Goal: Complete application form

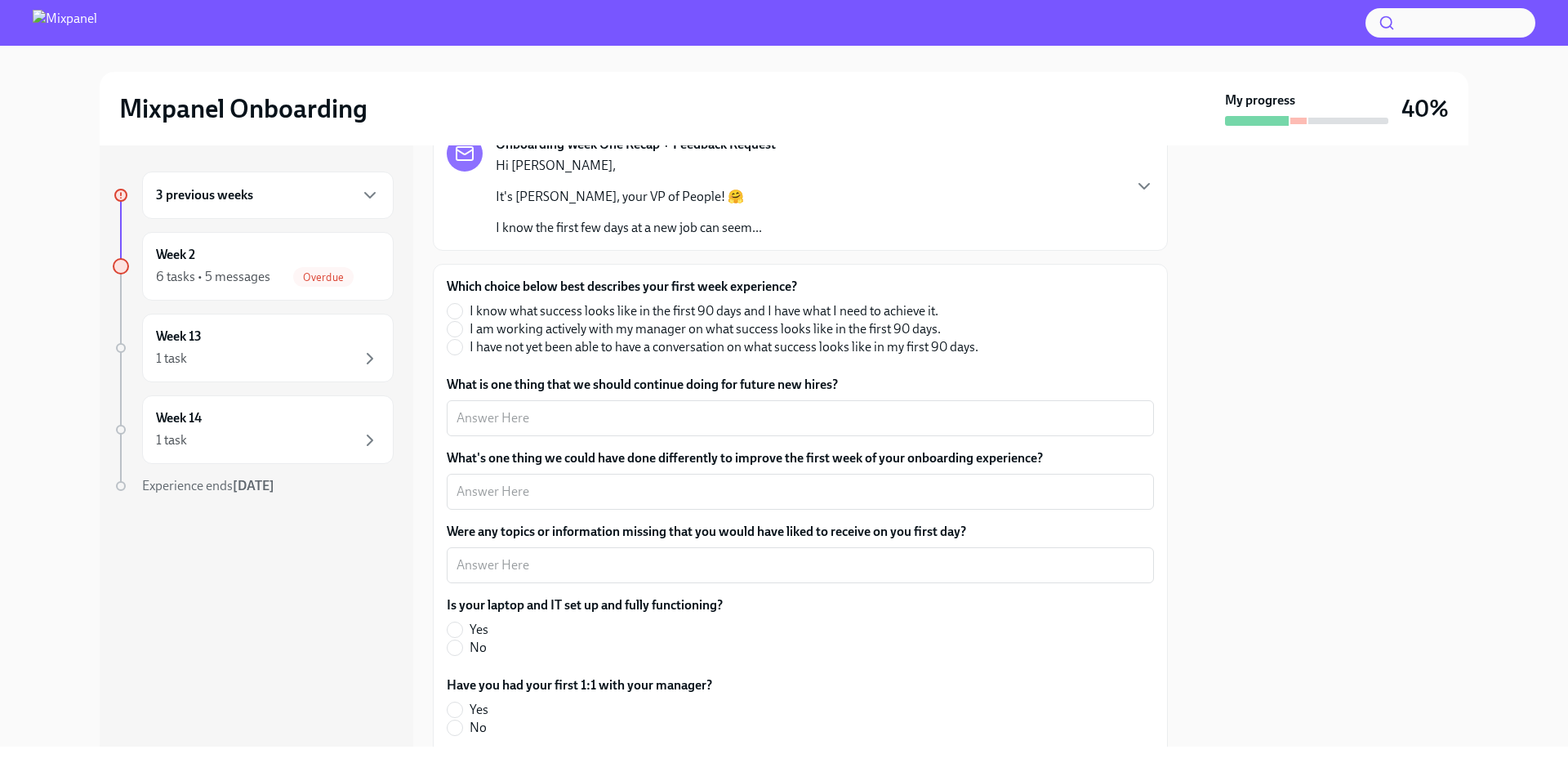
scroll to position [116, 0]
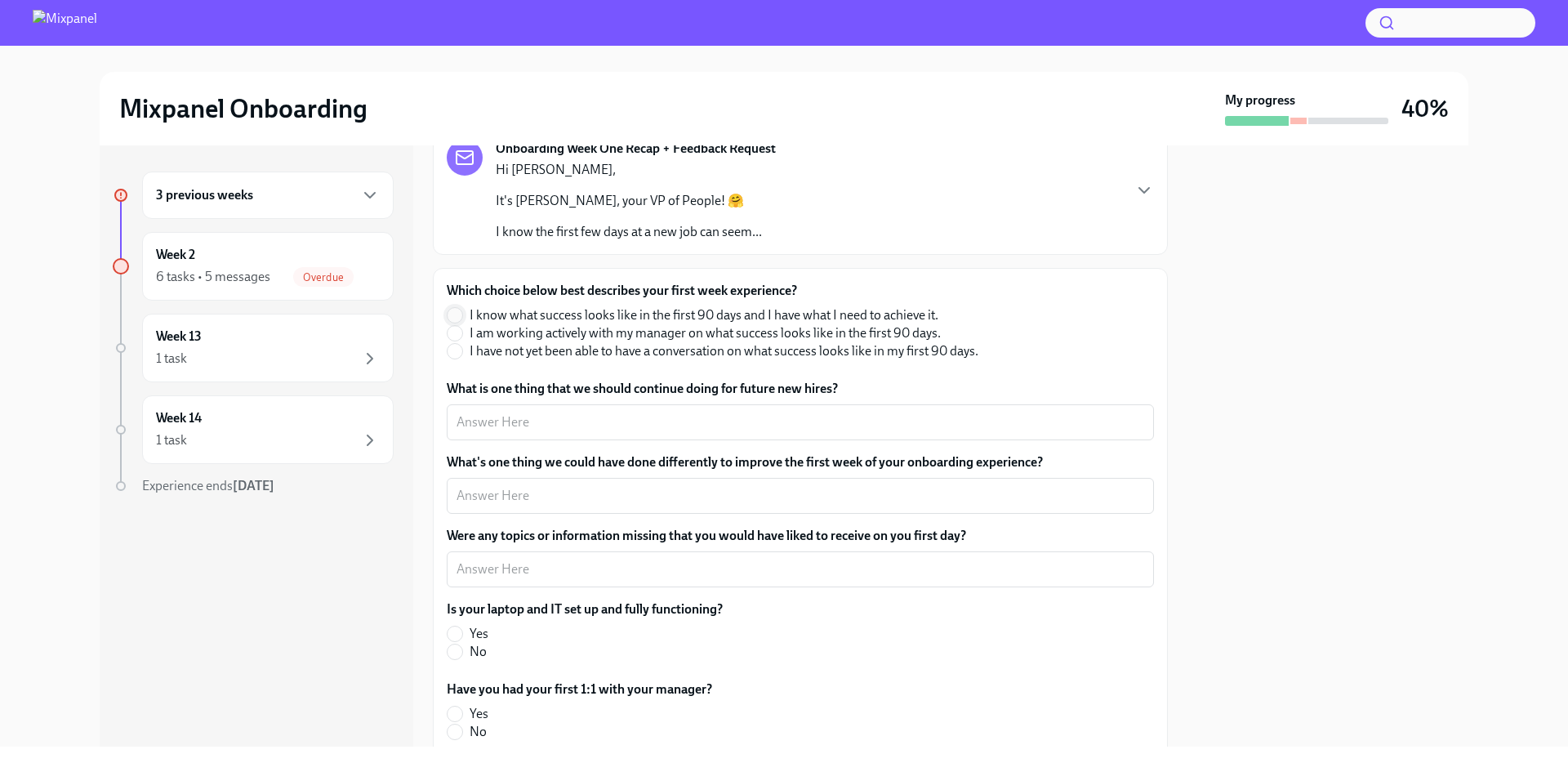
click at [460, 315] on input "I know what success looks like in the first 90 days and I have what I need to a…" at bounding box center [455, 315] width 15 height 15
radio input "true"
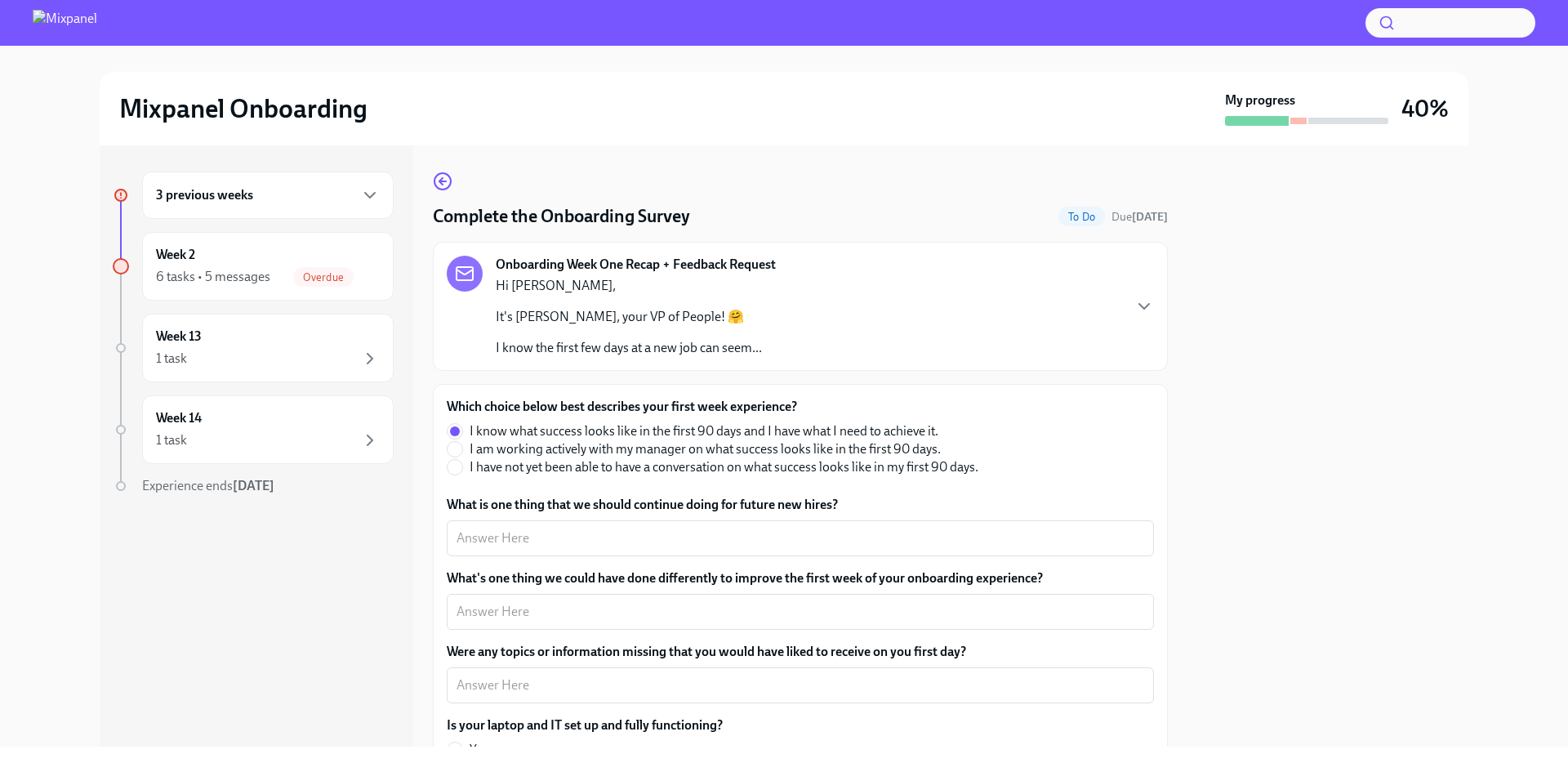
scroll to position [261, 0]
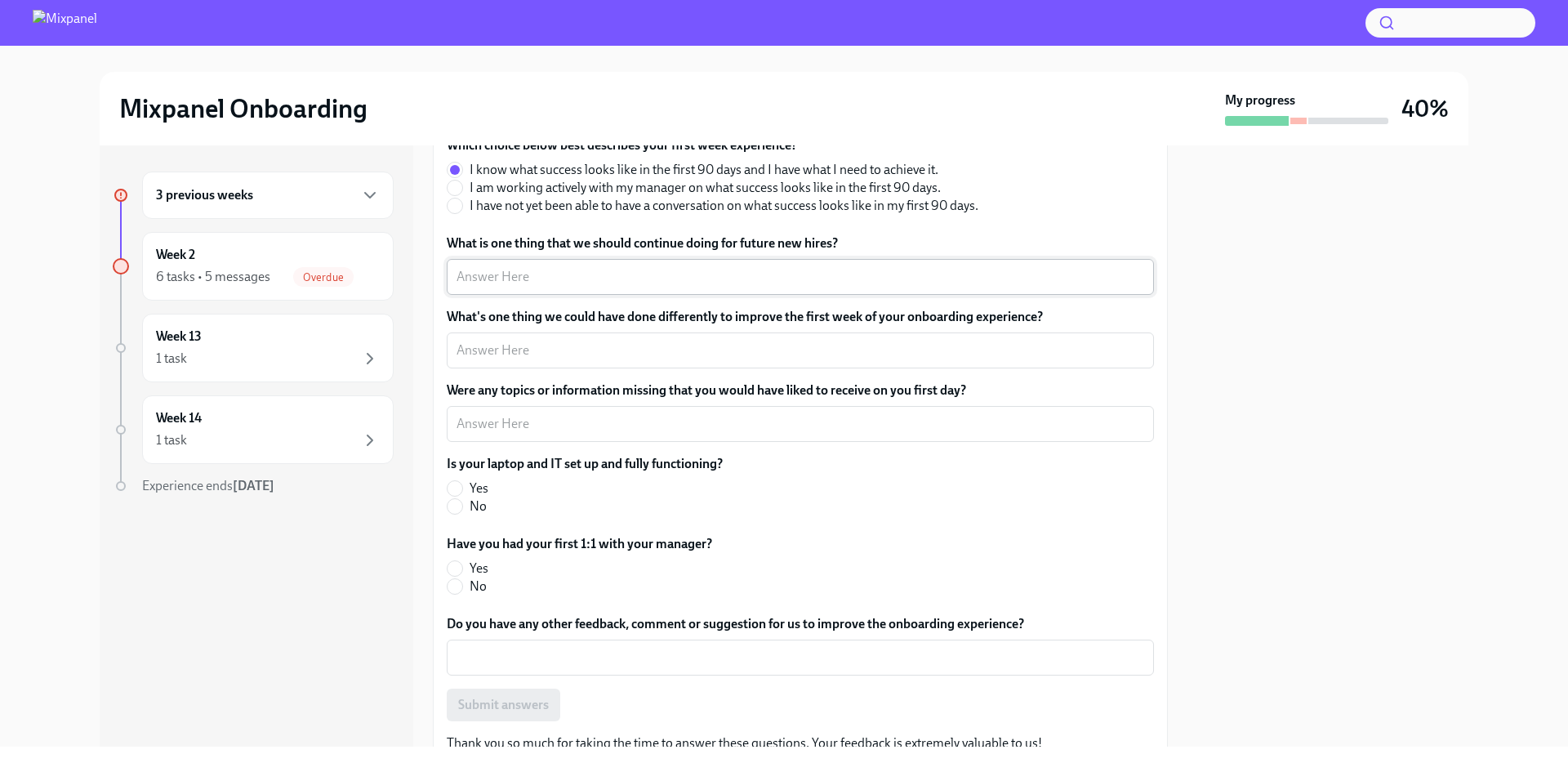
click at [568, 285] on textarea "What is one thing that we should continue doing for future new hires?" at bounding box center [800, 277] width 688 height 20
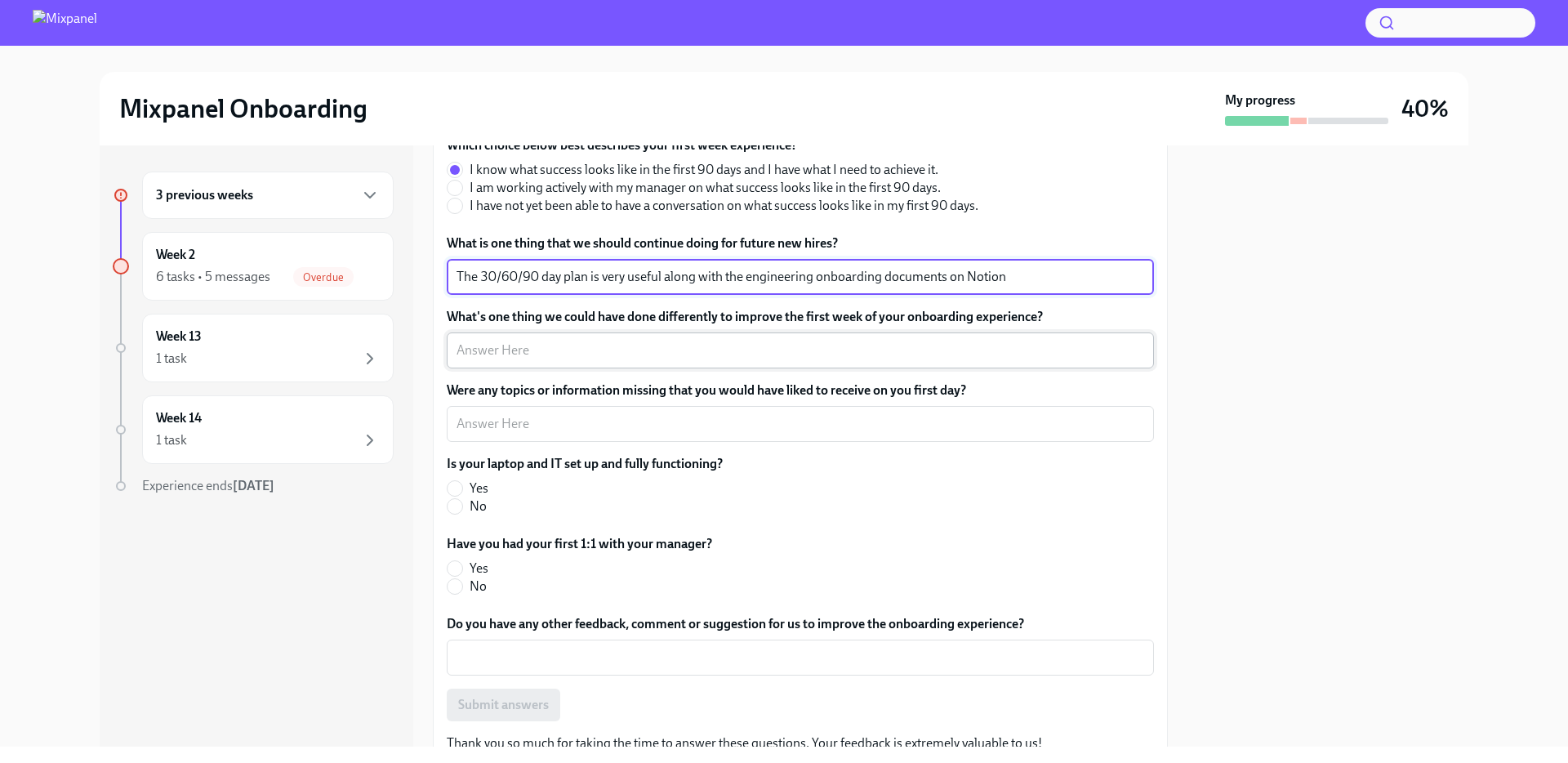
type textarea "The 30/60/90 day plan is very useful along with the engineering onboarding docu…"
click at [632, 352] on textarea "What's one thing we could have done differently to improve the first week of yo…" at bounding box center [800, 351] width 688 height 20
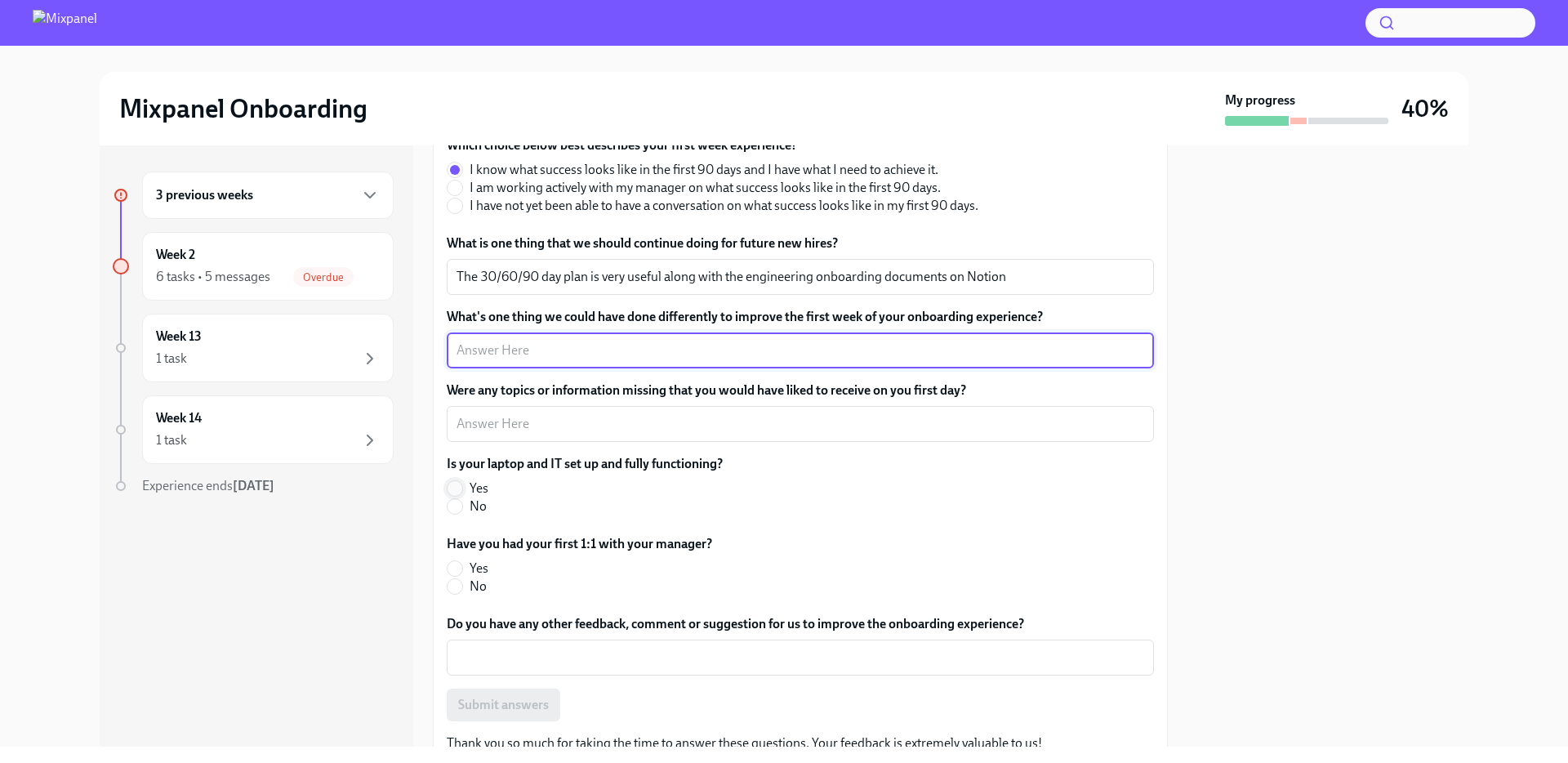
click at [462, 488] on span at bounding box center [455, 489] width 16 height 16
click at [462, 488] on input "Yes" at bounding box center [455, 489] width 15 height 15
radio input "true"
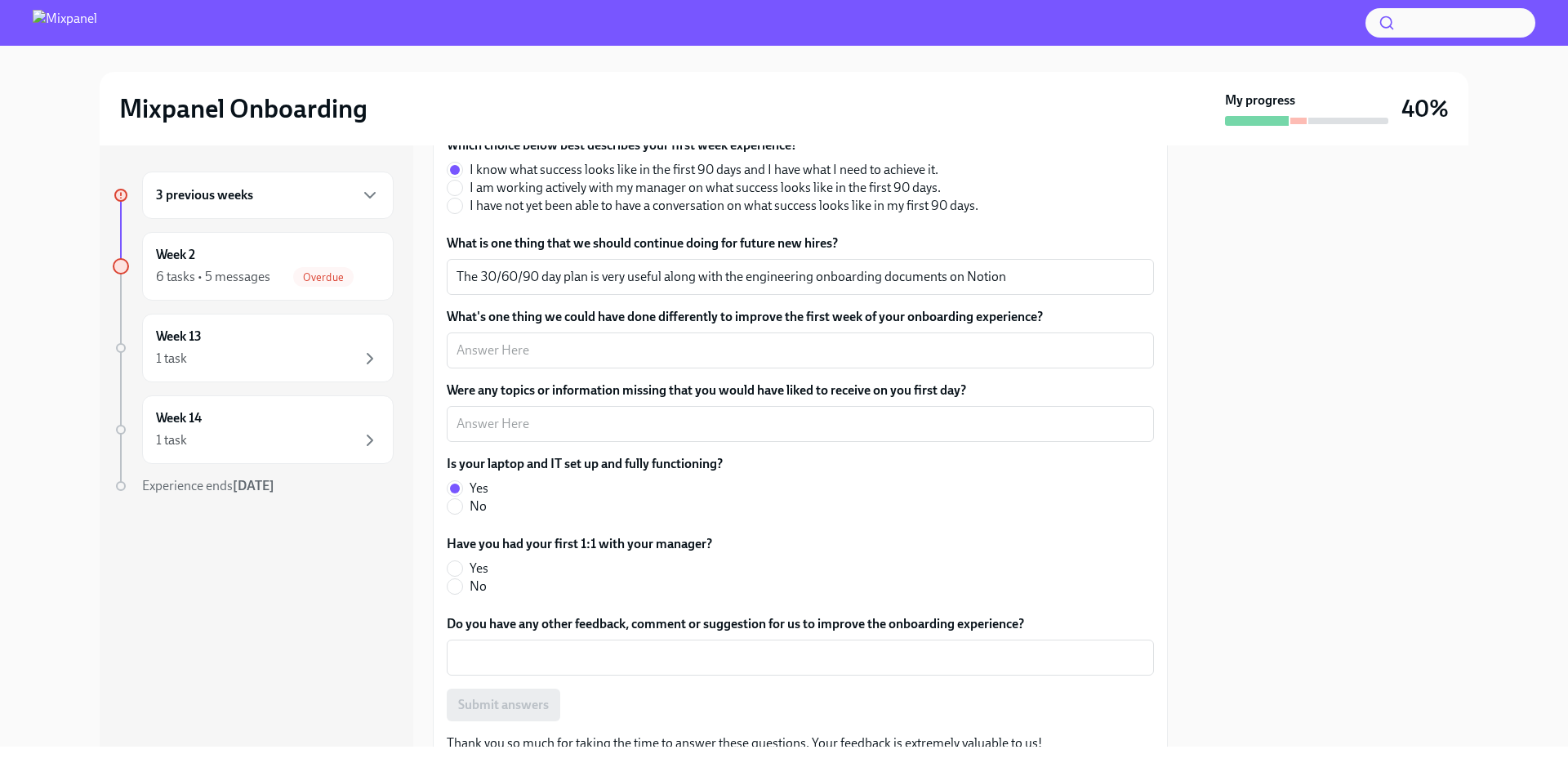
drag, startPoint x: 457, startPoint y: 568, endPoint x: 467, endPoint y: 566, distance: 10.2
click at [458, 568] on input "Yes" at bounding box center [455, 568] width 15 height 15
radio input "true"
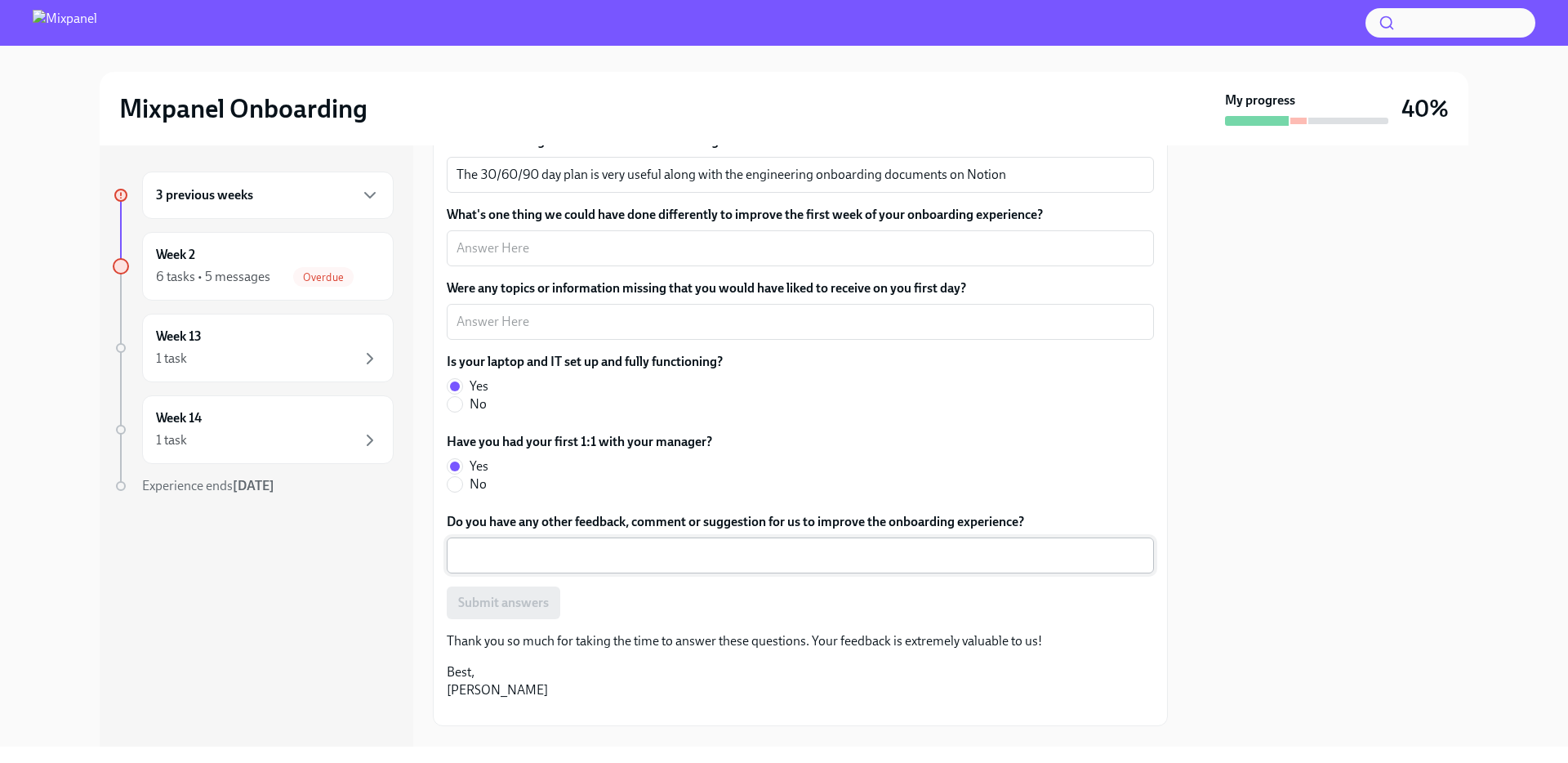
scroll to position [279, 0]
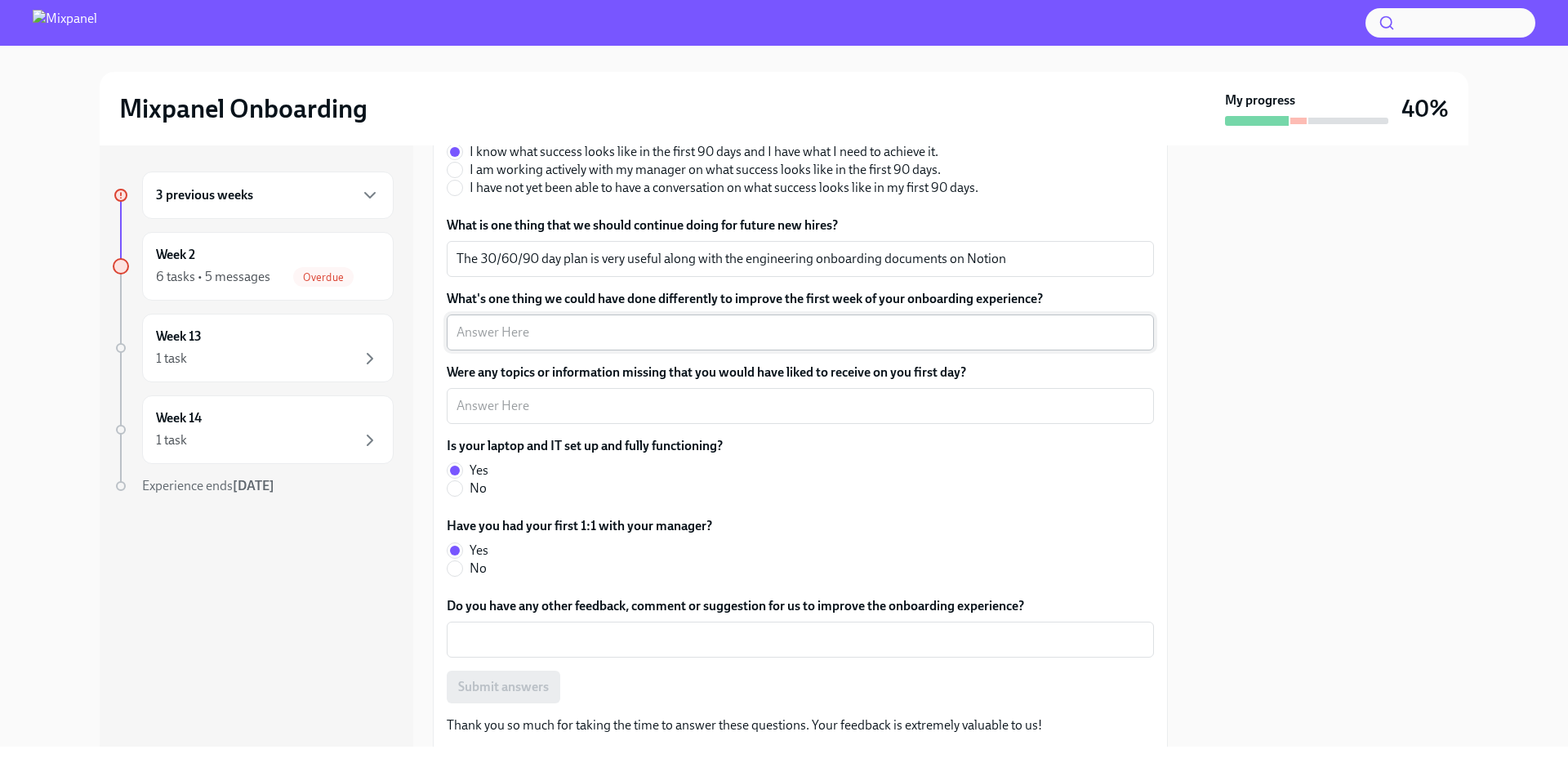
click at [548, 332] on textarea "What's one thing we could have done differently to improve the first week of yo…" at bounding box center [800, 333] width 688 height 20
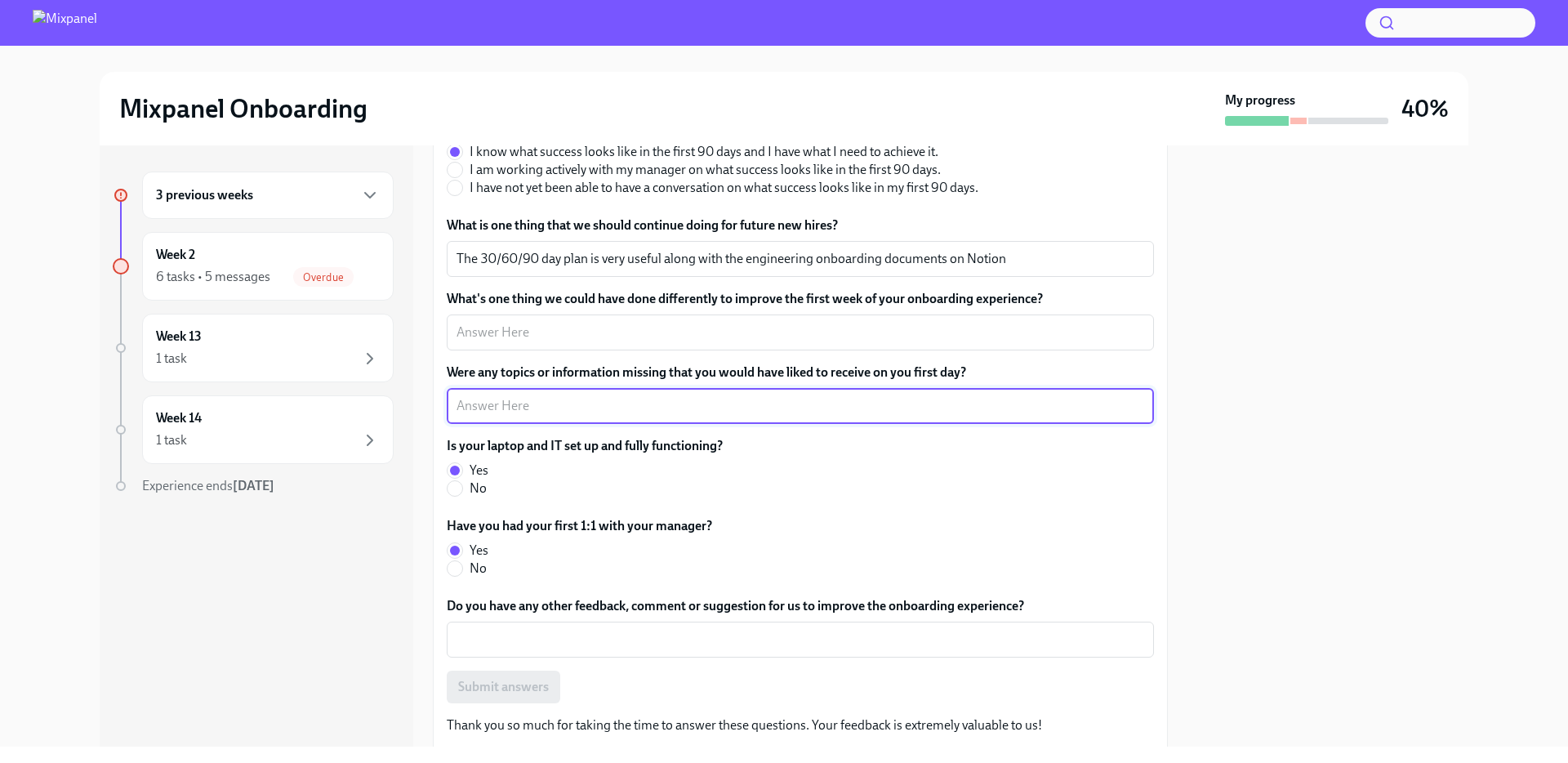
click at [727, 398] on textarea "Were any topics or information missing that you would have liked to receive on …" at bounding box center [800, 407] width 688 height 20
type textarea "F"
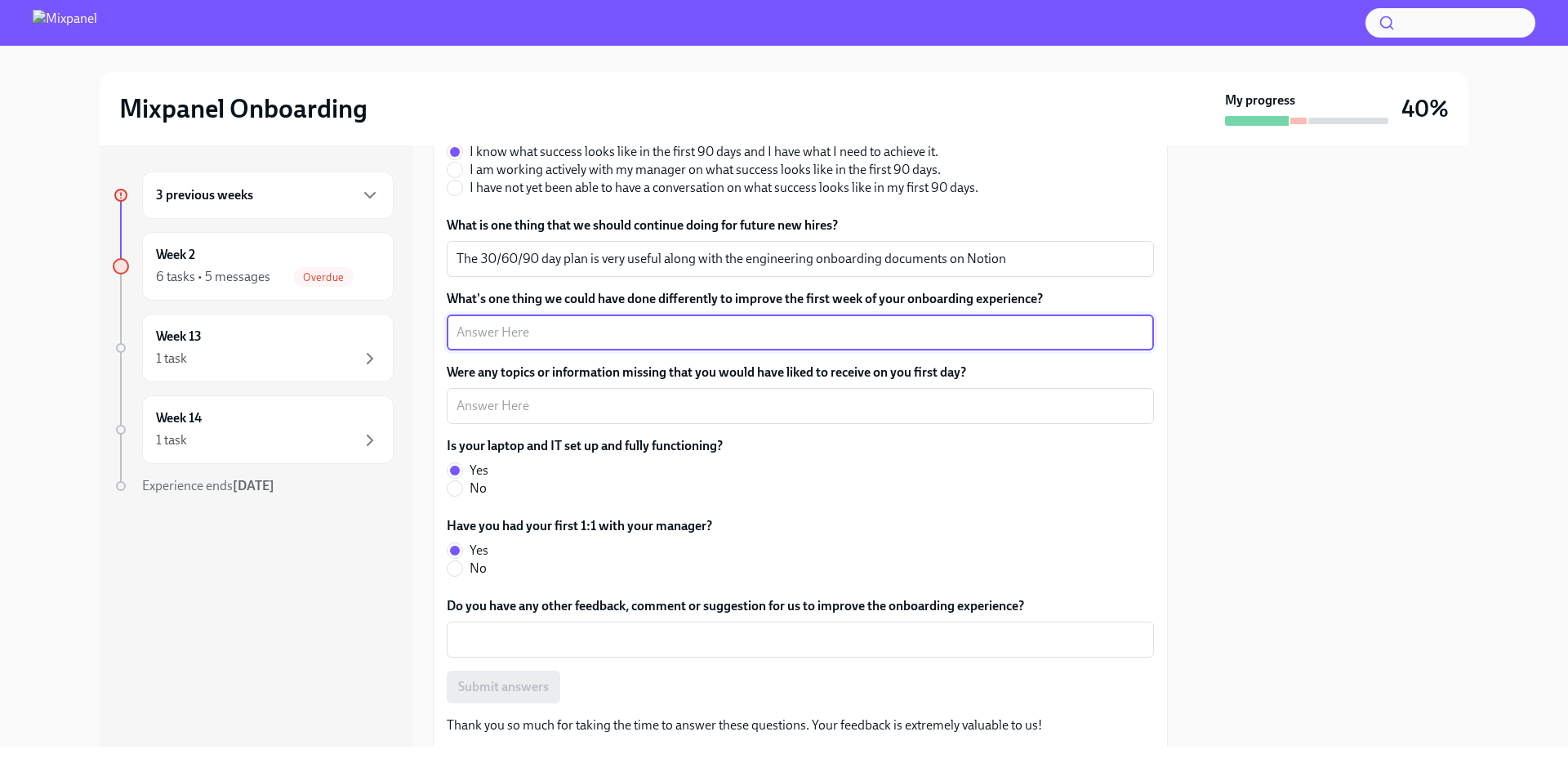
click at [541, 332] on textarea "What's one thing we could have done differently to improve the first week of yo…" at bounding box center [800, 333] width 688 height 20
type textarea "N/A"
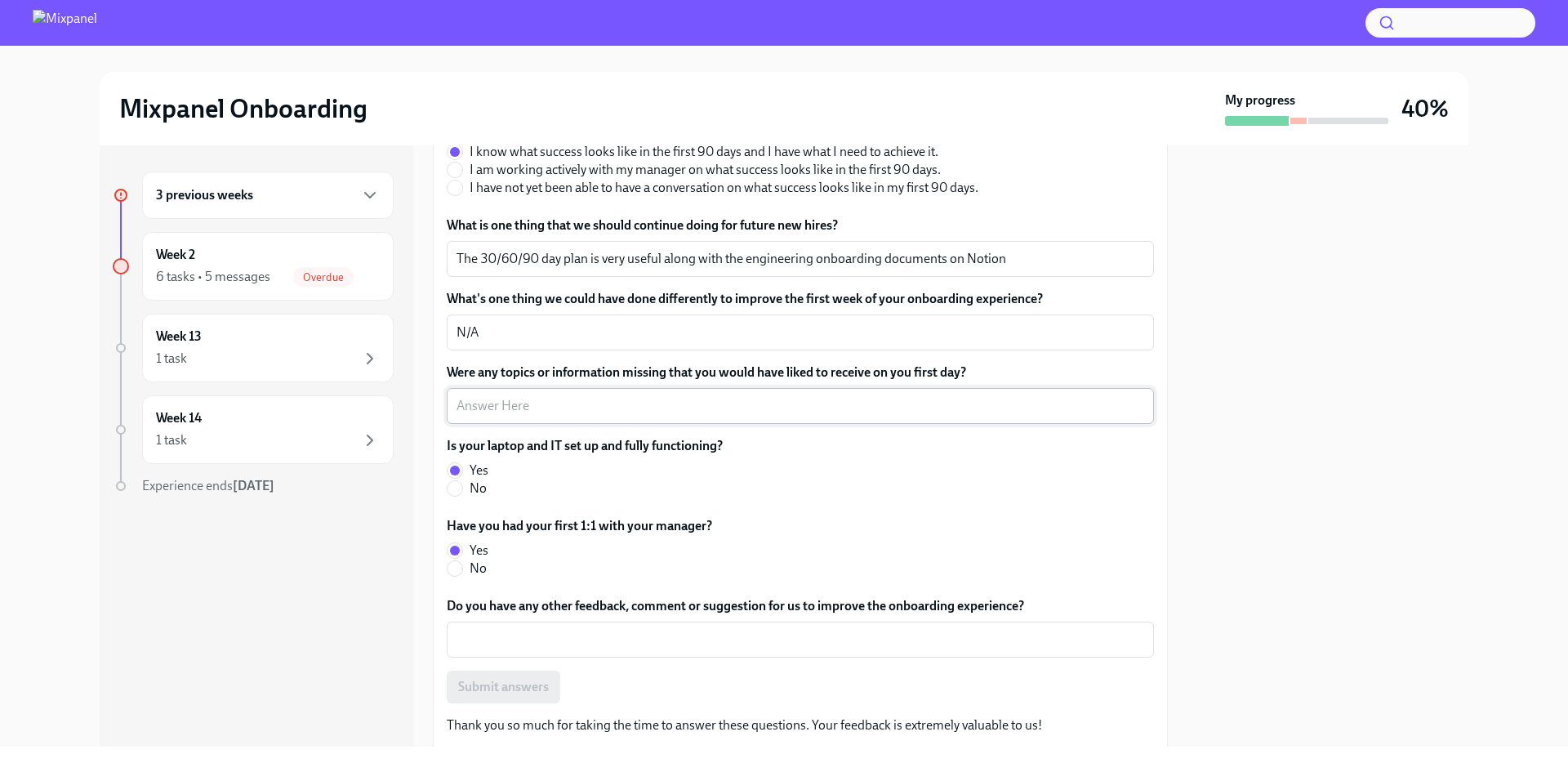
click at [824, 403] on textarea "Were any topics or information missing that you would have liked to receive on …" at bounding box center [800, 407] width 688 height 20
type textarea "N"
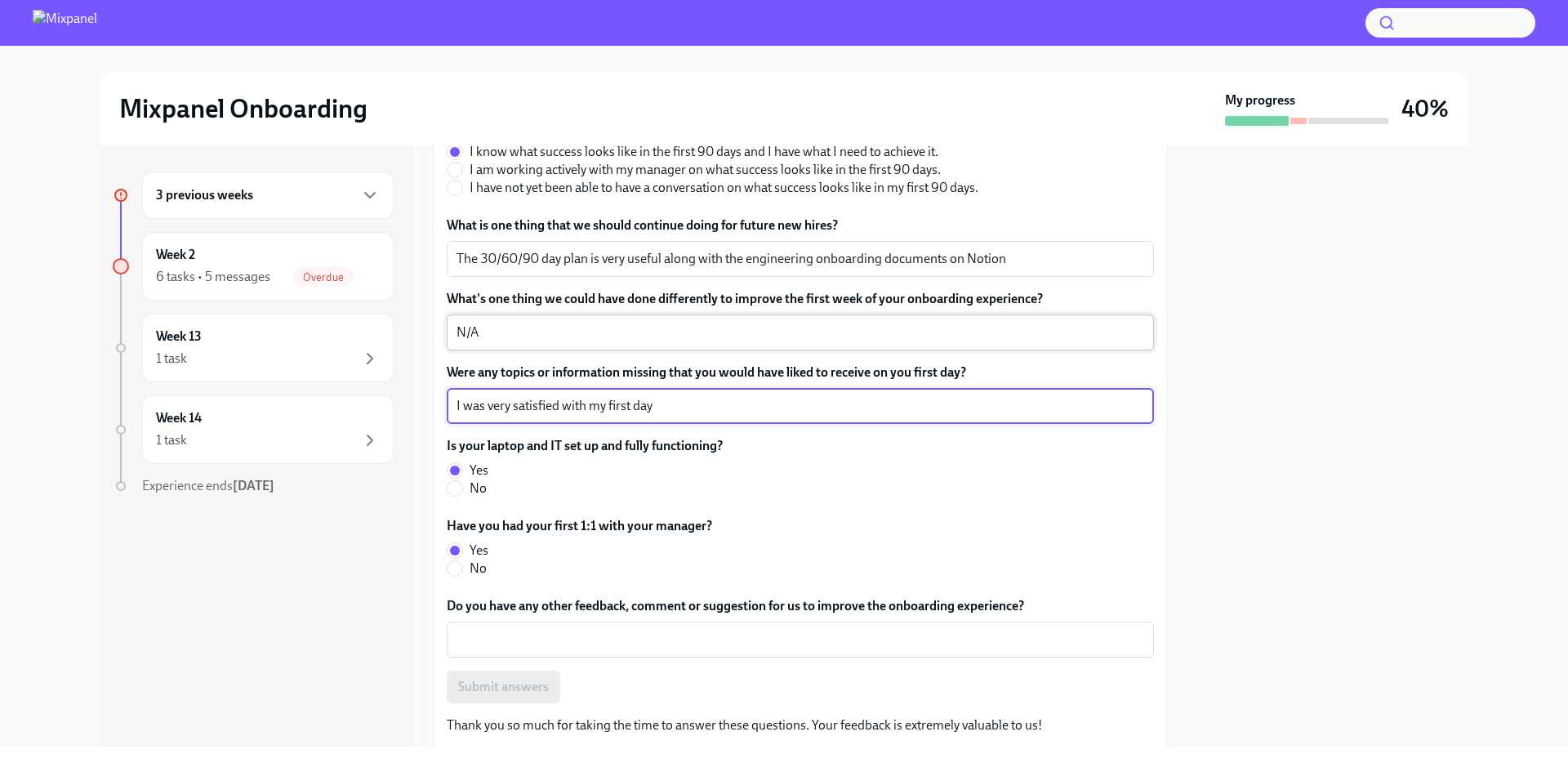
type textarea "I was very satisfied with my first day"
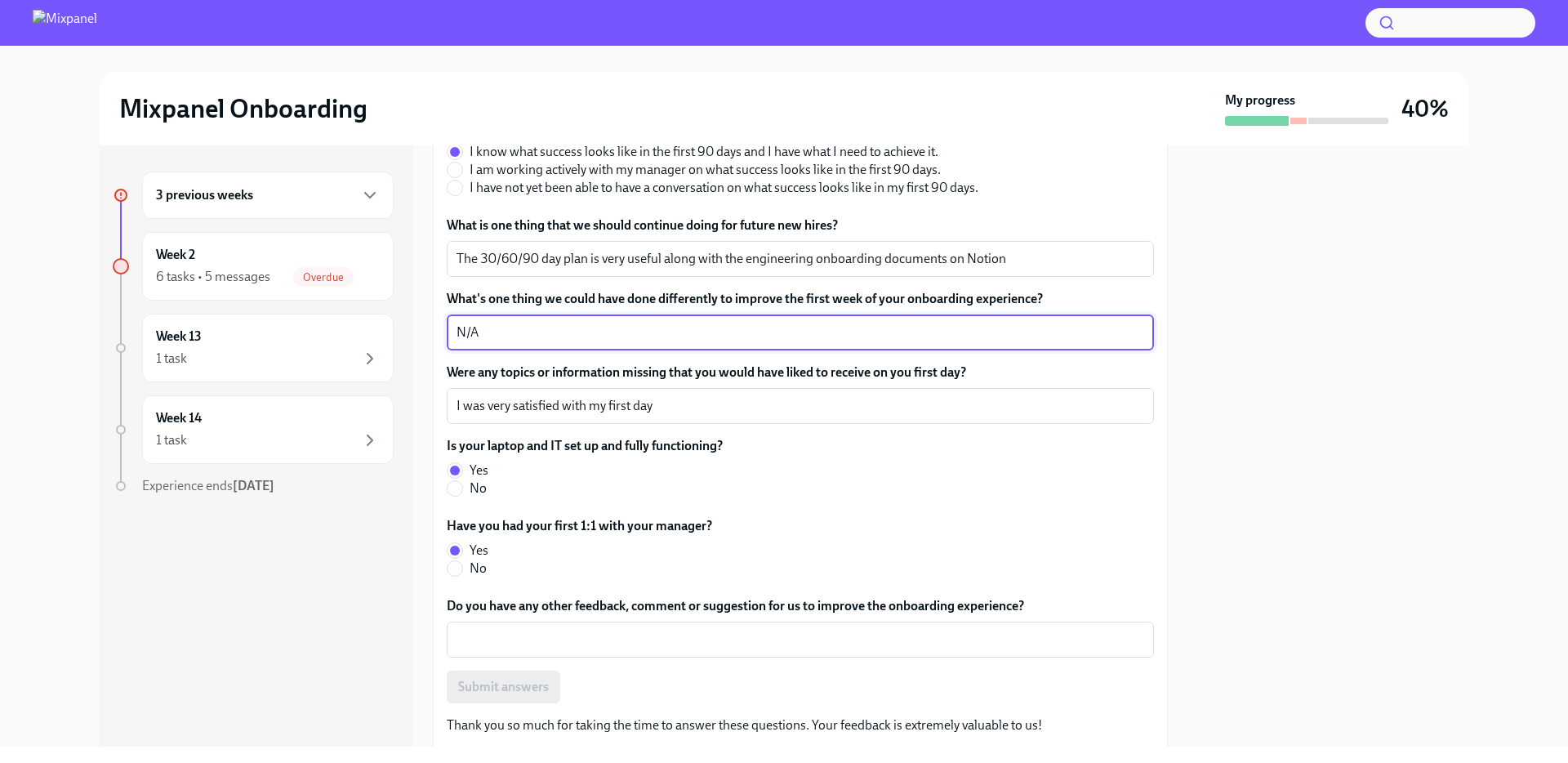
drag, startPoint x: 619, startPoint y: 327, endPoint x: 398, endPoint y: 325, distance: 221.0
click at [399, 325] on div "3 previous weeks Week 2 6 tasks • 5 messages Overdue Week 13 1 task Week 14 1 t…" at bounding box center [783, 446] width 1369 height 601
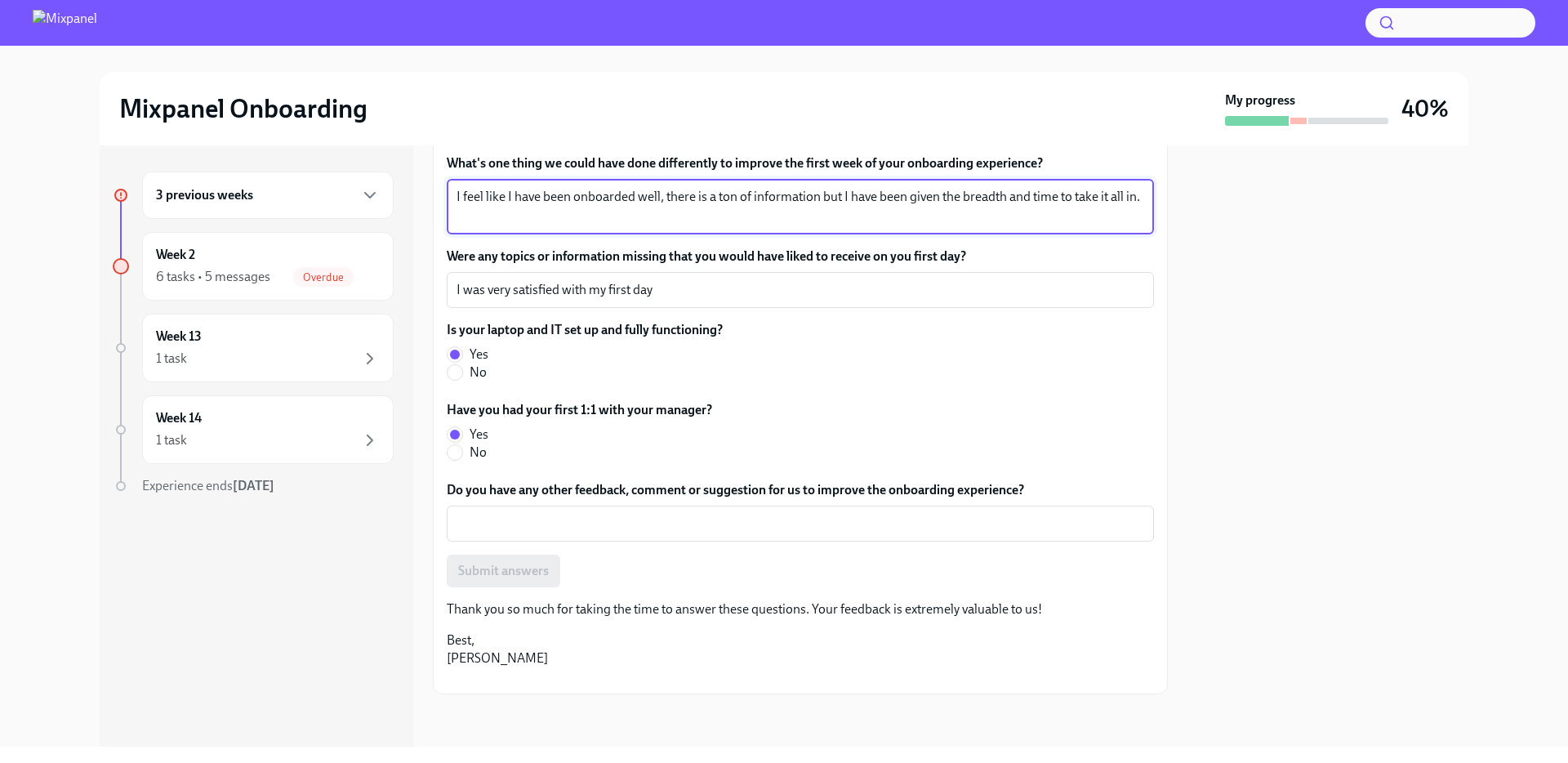
scroll to position [549, 0]
type textarea "I feel like I have been onboarded well, there is a ton of information but I hav…"
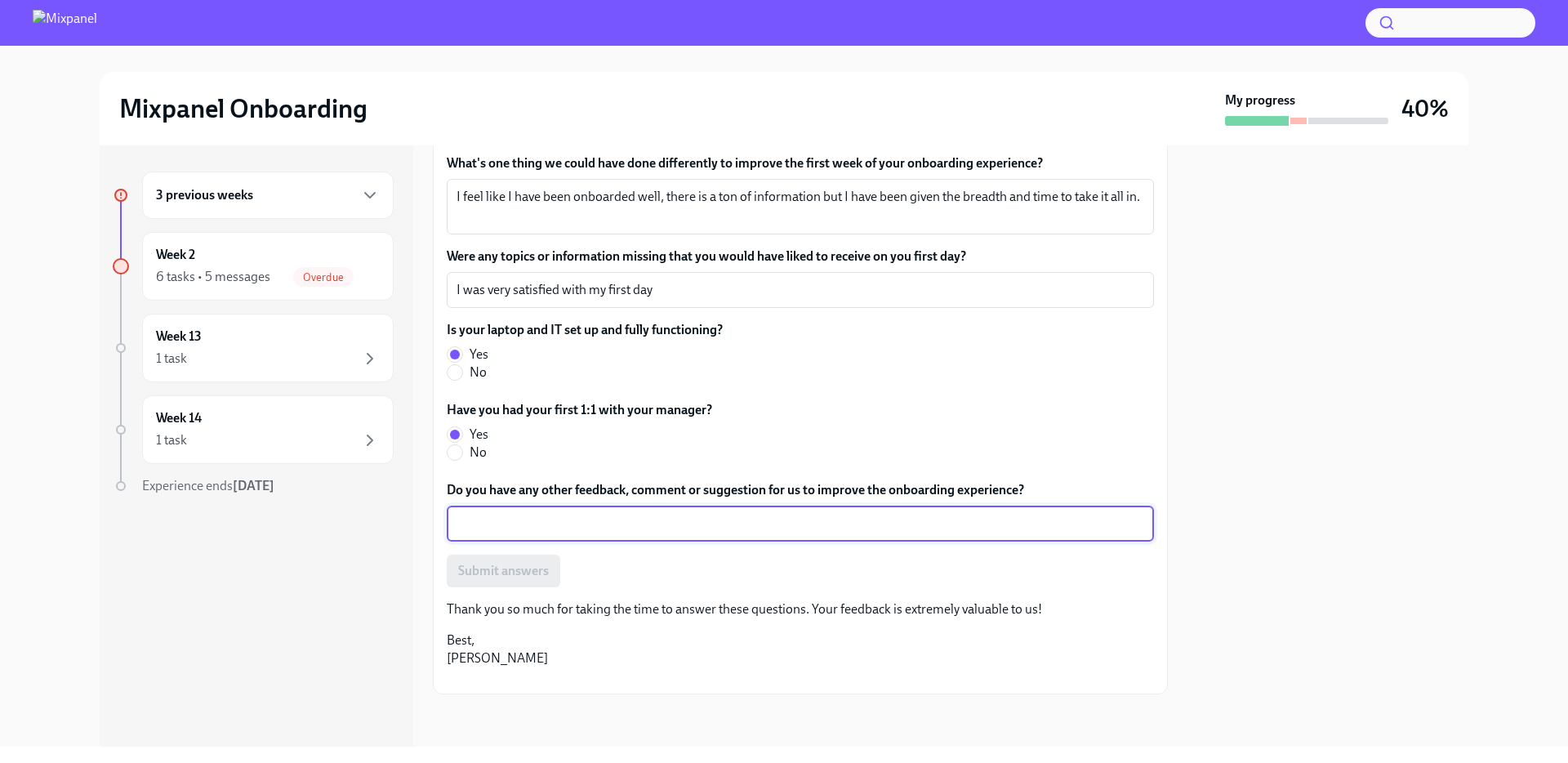
click at [521, 514] on textarea "Do you have any other feedback, comment or suggestion for us to improve the onb…" at bounding box center [800, 524] width 688 height 20
type textarea "N/A"
click at [479, 563] on span "Submit answers" at bounding box center [503, 571] width 90 height 16
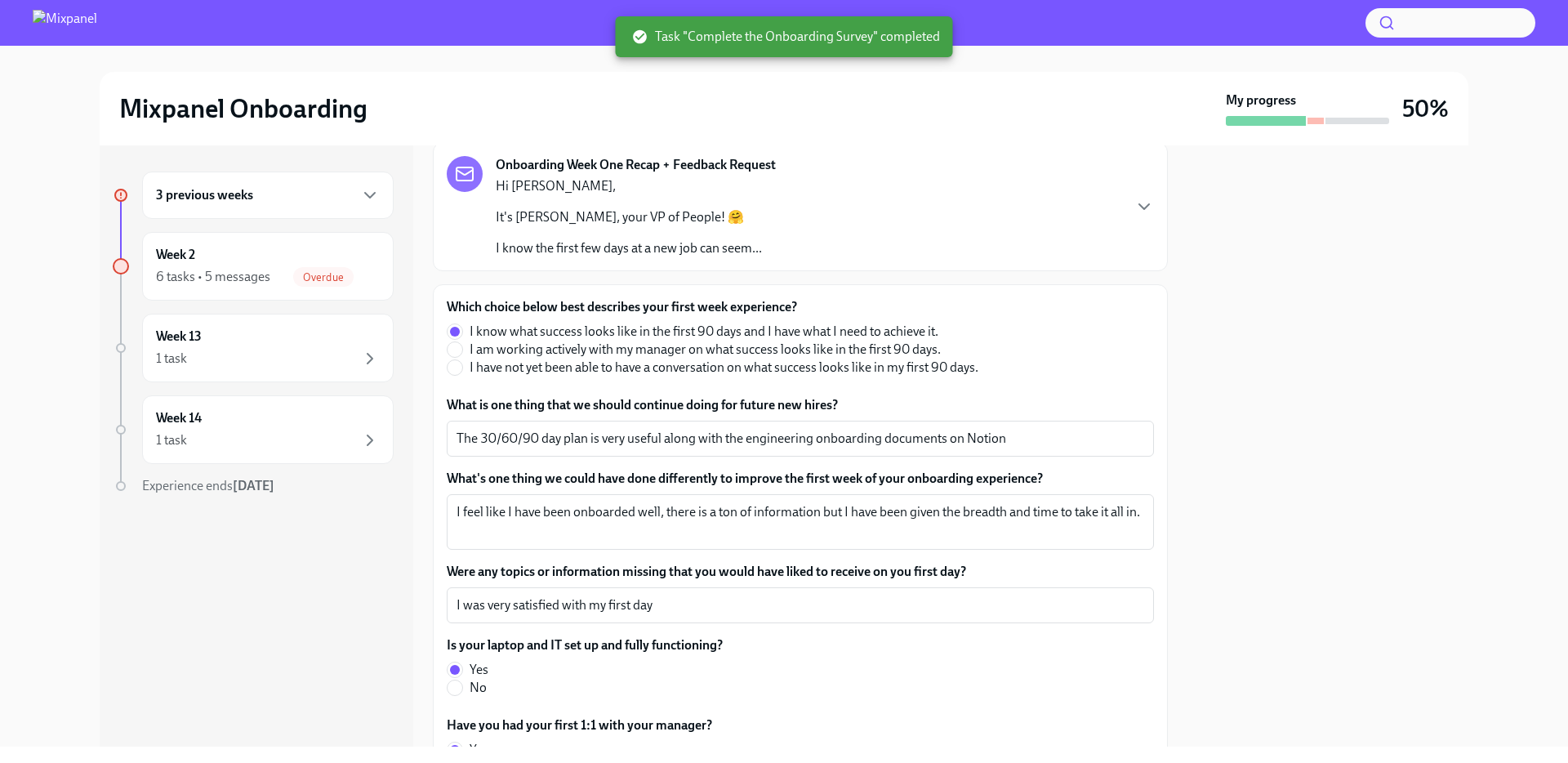
scroll to position [0, 0]
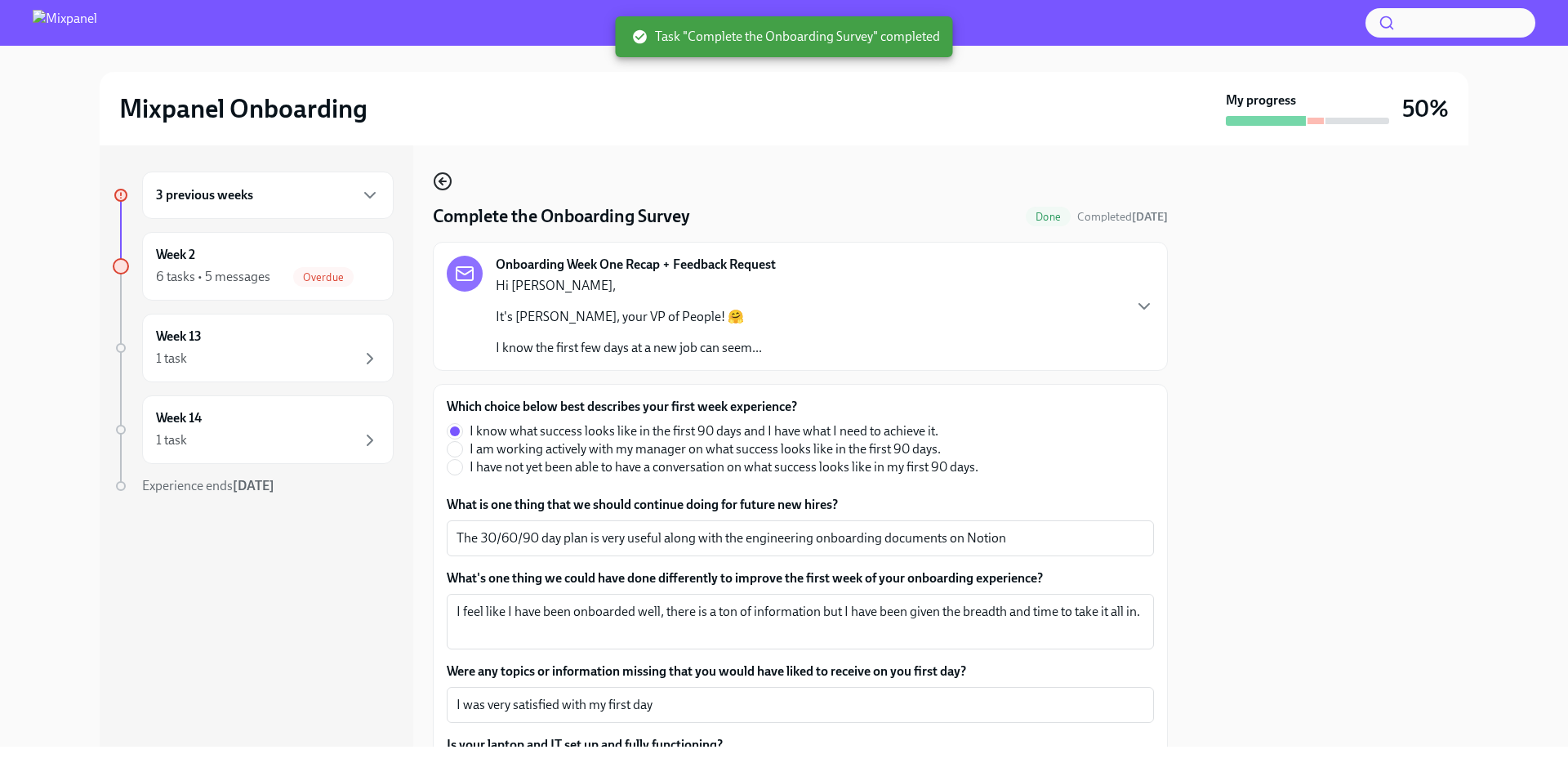
click at [438, 178] on icon "button" at bounding box center [442, 182] width 20 height 20
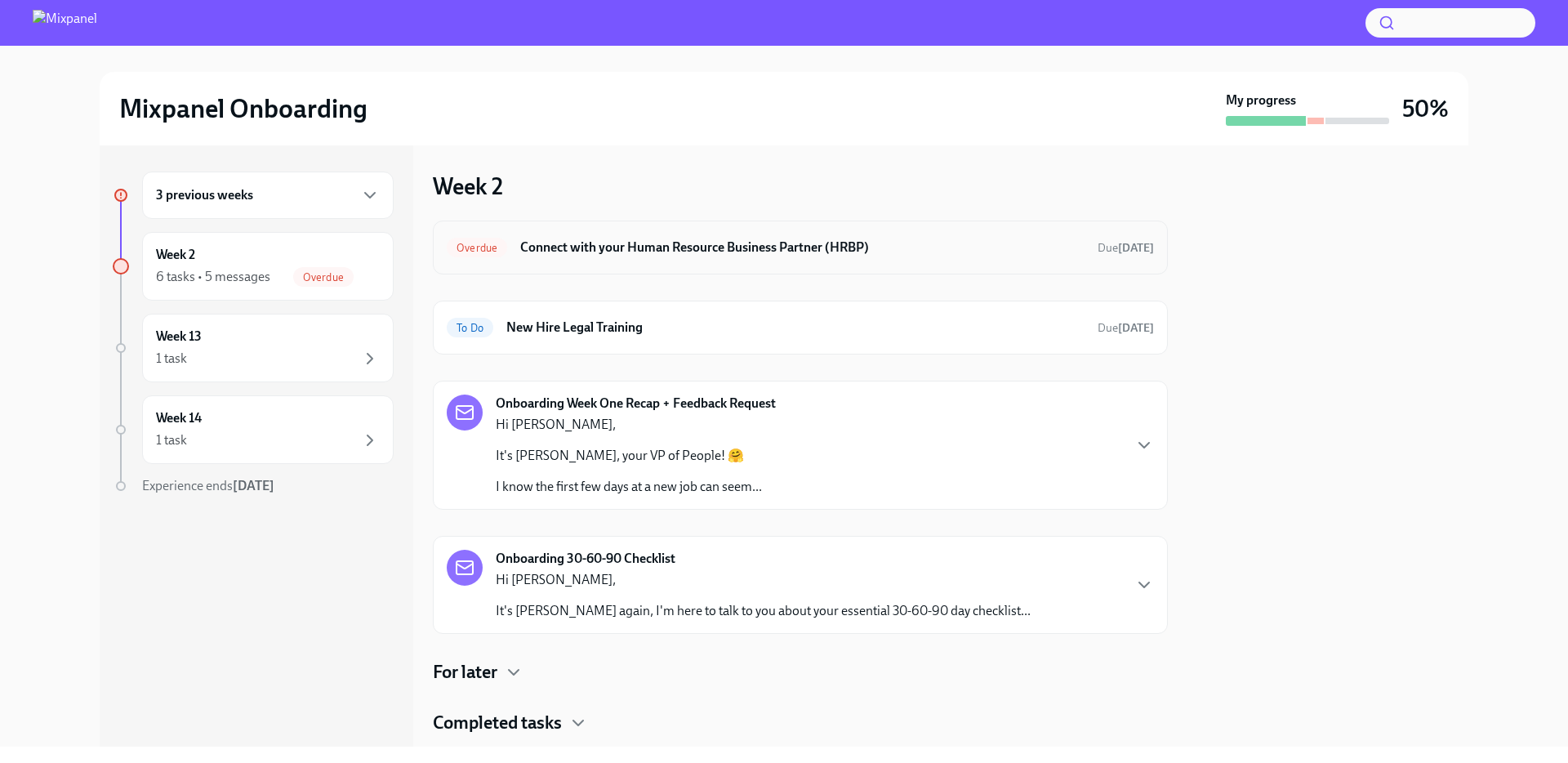
click at [632, 256] on div "Overdue Connect with your Human Resource Business Partner (HRBP) Due [DATE]" at bounding box center [800, 248] width 708 height 26
